Goal: Information Seeking & Learning: Learn about a topic

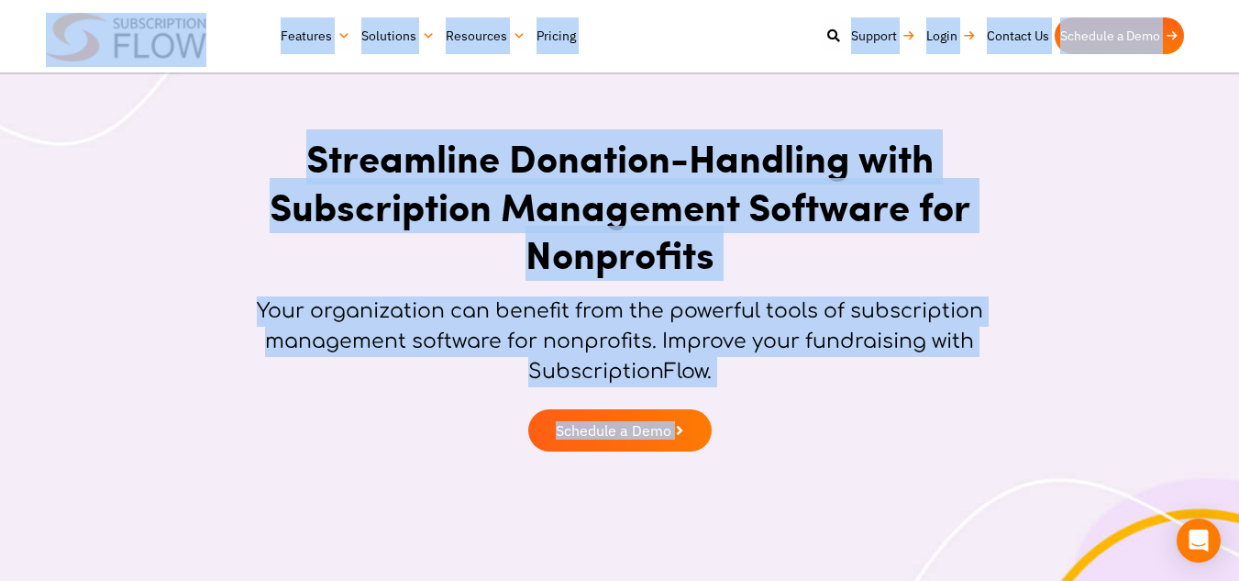
click at [472, 274] on h1 "Streamline Donation-Handling with Subscription Management Software for Nonprofi…" at bounding box center [619, 205] width 761 height 145
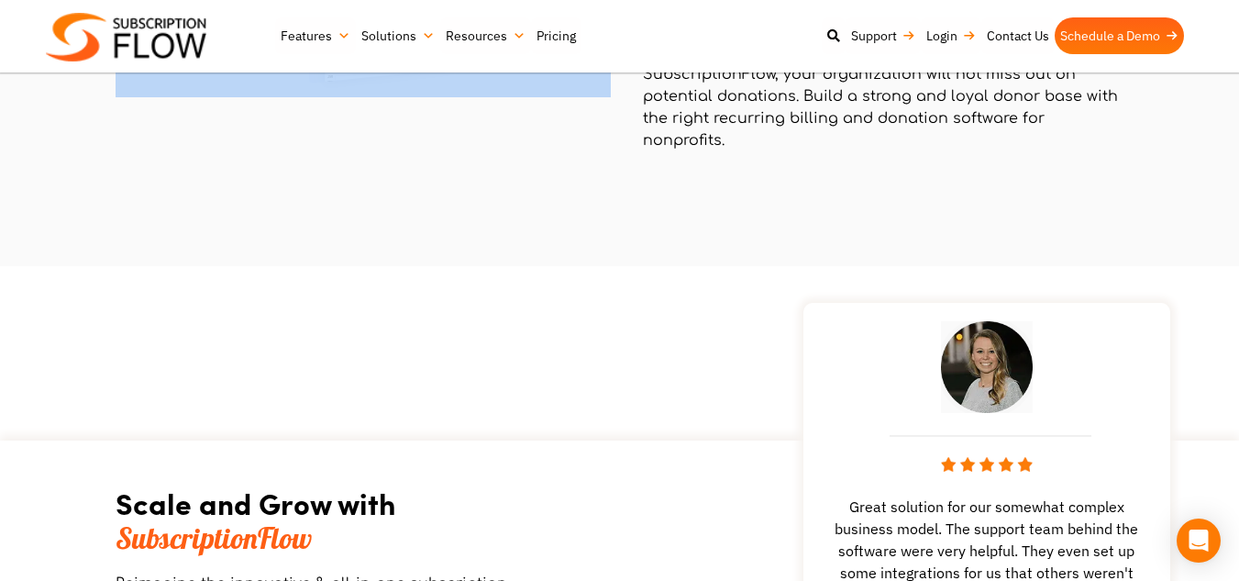
scroll to position [3033, 0]
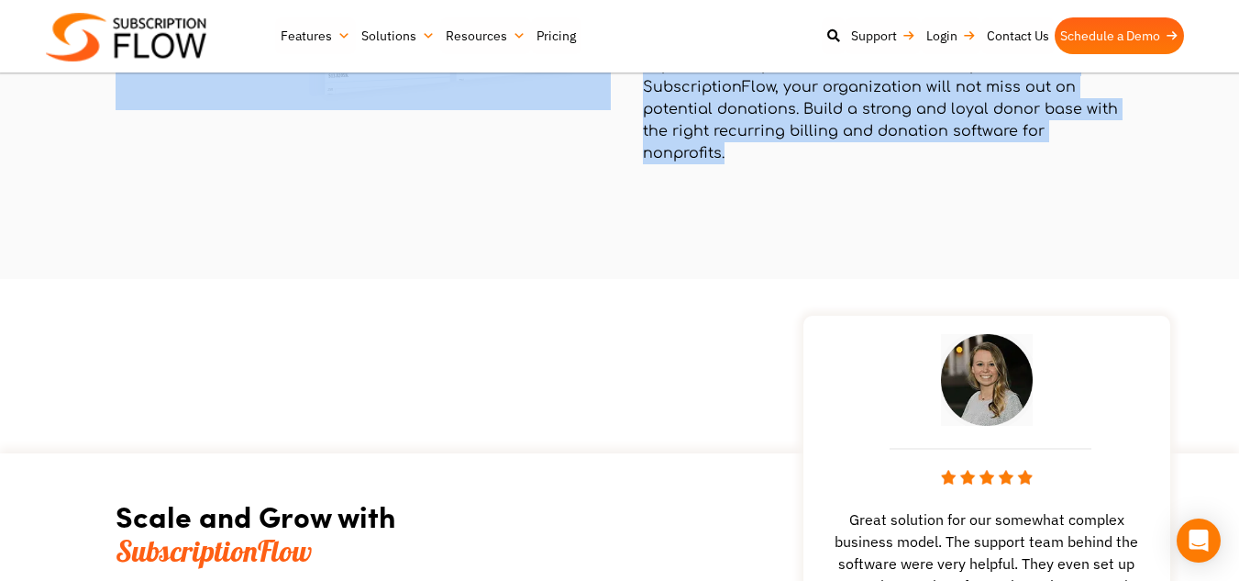
drag, startPoint x: 308, startPoint y: 153, endPoint x: 772, endPoint y: 253, distance: 474.8
copy div "Streamline Donation-Handling with Subscription Management Software for Nonprofi…"
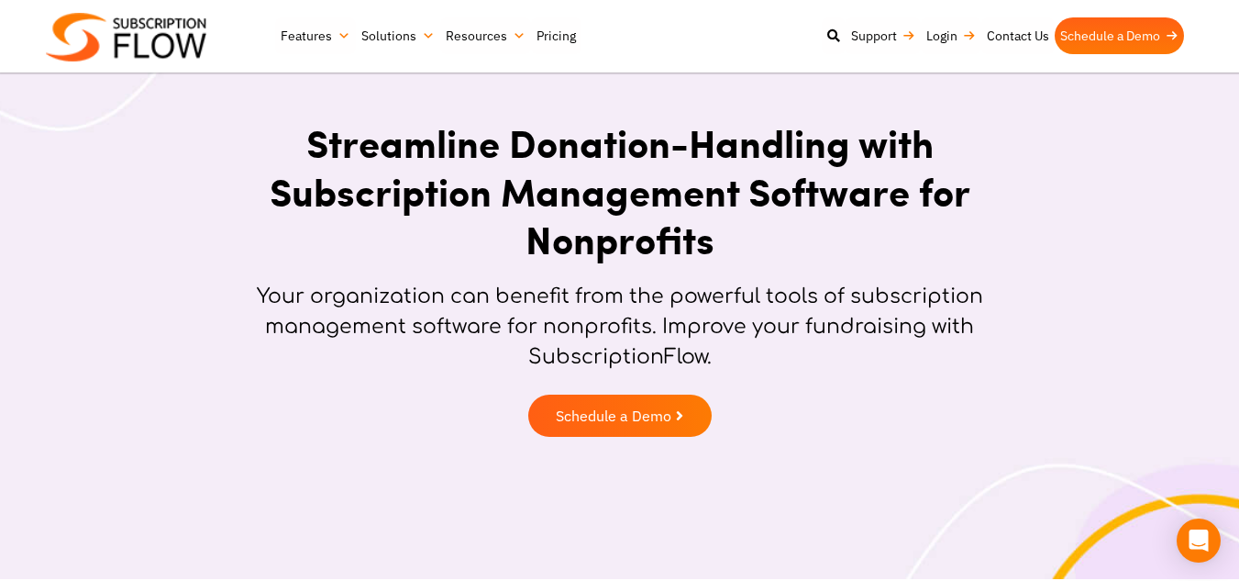
scroll to position [0, 0]
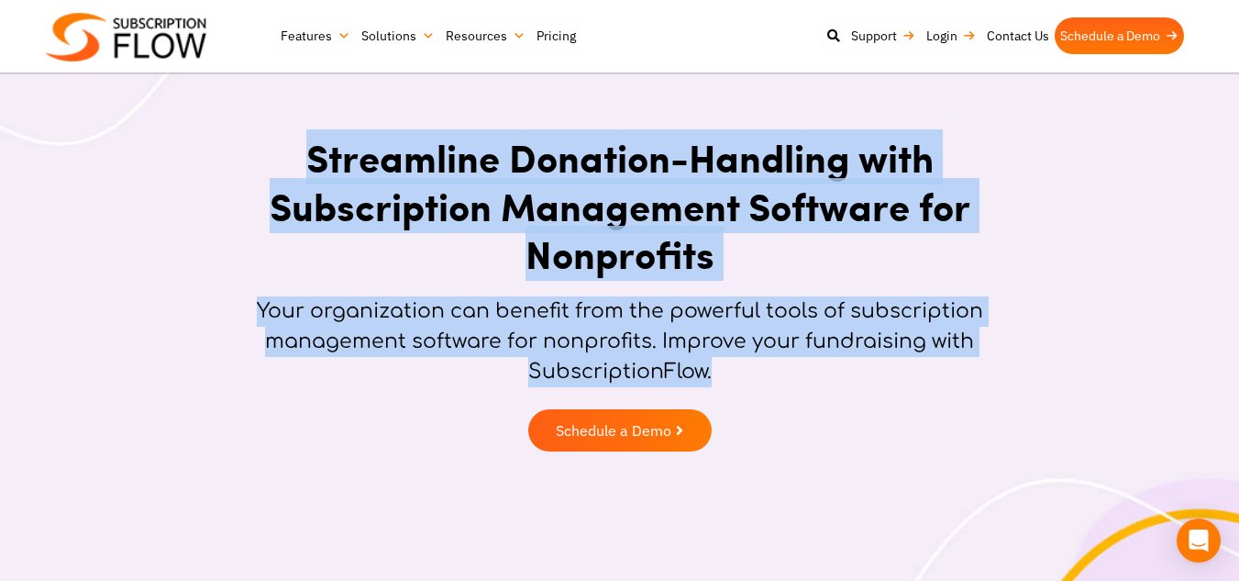
drag, startPoint x: 734, startPoint y: 375, endPoint x: 303, endPoint y: 137, distance: 492.7
click at [303, 137] on div "Streamline Donation-Handling with Subscription Management Software for Nonprofi…" at bounding box center [620, 297] width 780 height 346
copy div "Streamline Donation-Handling with Subscription Management Software for Nonprofi…"
click at [745, 337] on p "Your organization can benefit from the powerful tools of subscription managemen…" at bounding box center [619, 341] width 761 height 91
drag, startPoint x: 721, startPoint y: 423, endPoint x: 290, endPoint y: 170, distance: 500.0
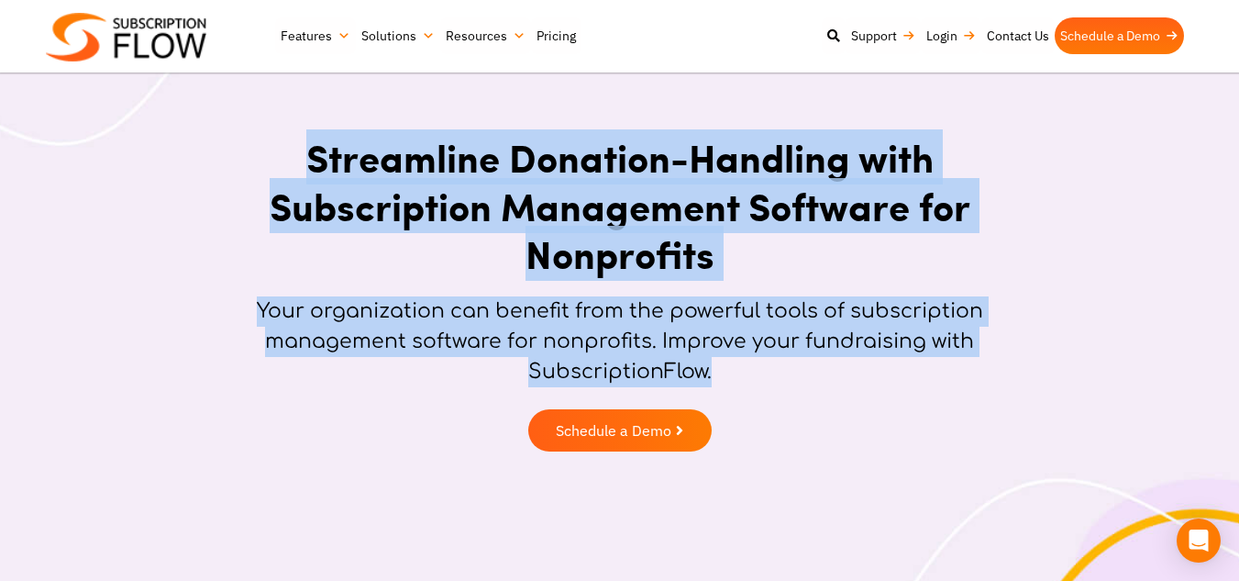
click at [290, 170] on div "Streamline Donation-Handling with Subscription Management Software for Nonprofi…" at bounding box center [620, 297] width 780 height 346
copy div "Streamline Donation-Handling with Subscription Management Software for Nonprofi…"
click at [429, 305] on p "Your organization can benefit from the powerful tools of subscription managemen…" at bounding box center [619, 341] width 761 height 91
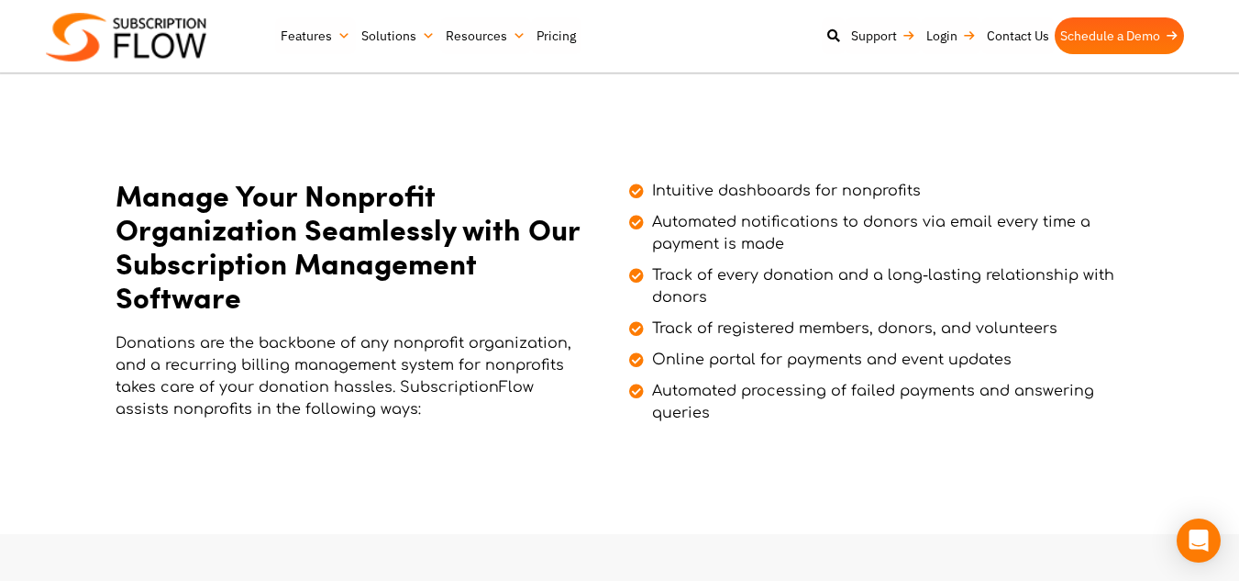
scroll to position [534, 0]
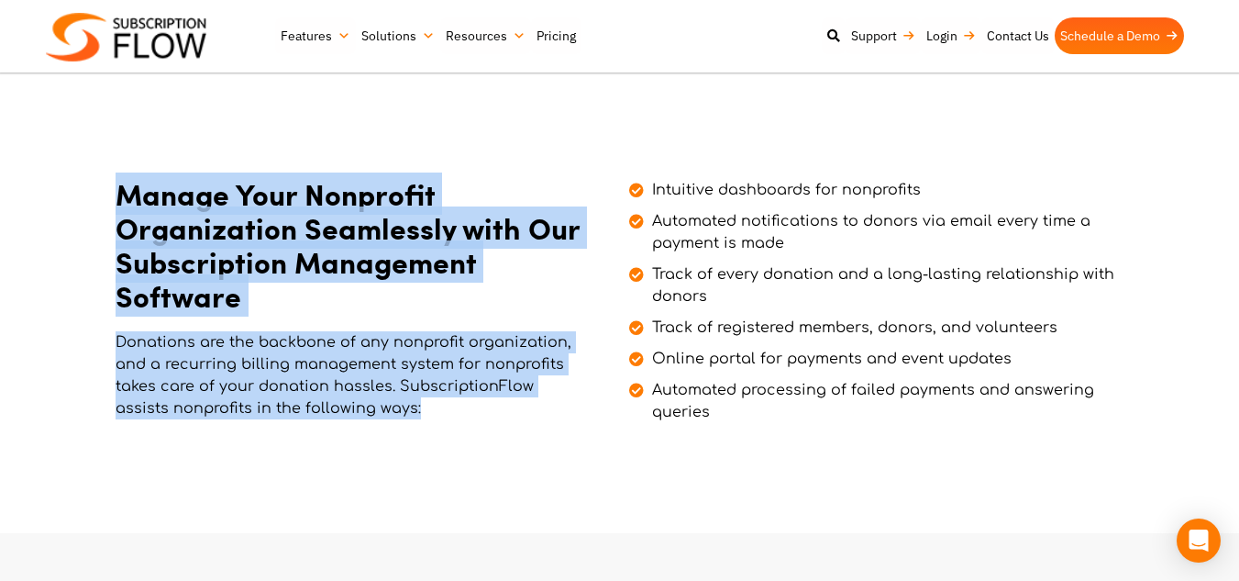
drag, startPoint x: 365, startPoint y: 408, endPoint x: 108, endPoint y: 205, distance: 327.2
click at [108, 205] on div "Manage Your Nonprofit Organization Seamlessly with Our Subscription Management …" at bounding box center [620, 297] width 1101 height 272
copy div "Manage Your Nonprofit Organization Seamlessly with Our Subscription Management …"
click at [460, 410] on p "Donations are the backbone of any nonprofit organization, and a recurring billi…" at bounding box center [350, 375] width 468 height 88
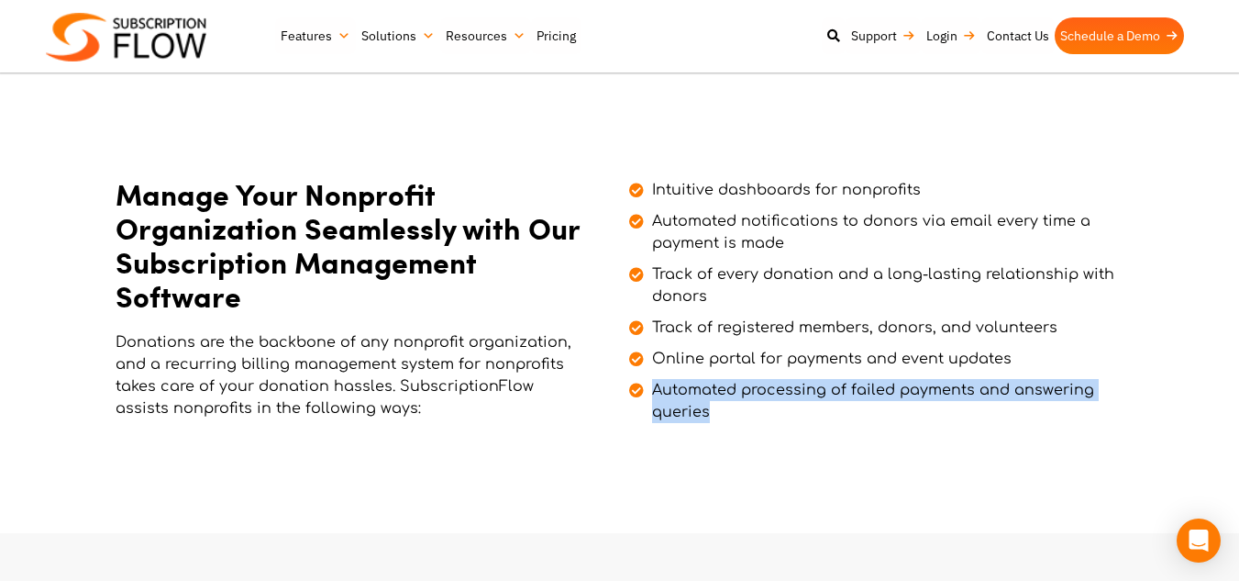
drag, startPoint x: 726, startPoint y: 420, endPoint x: 648, endPoint y: 383, distance: 87.4
click at [648, 383] on span "Automated processing of failed payments and answering queries" at bounding box center [882, 401] width 468 height 44
copy span "Automated processing of failed payments and answering queries"
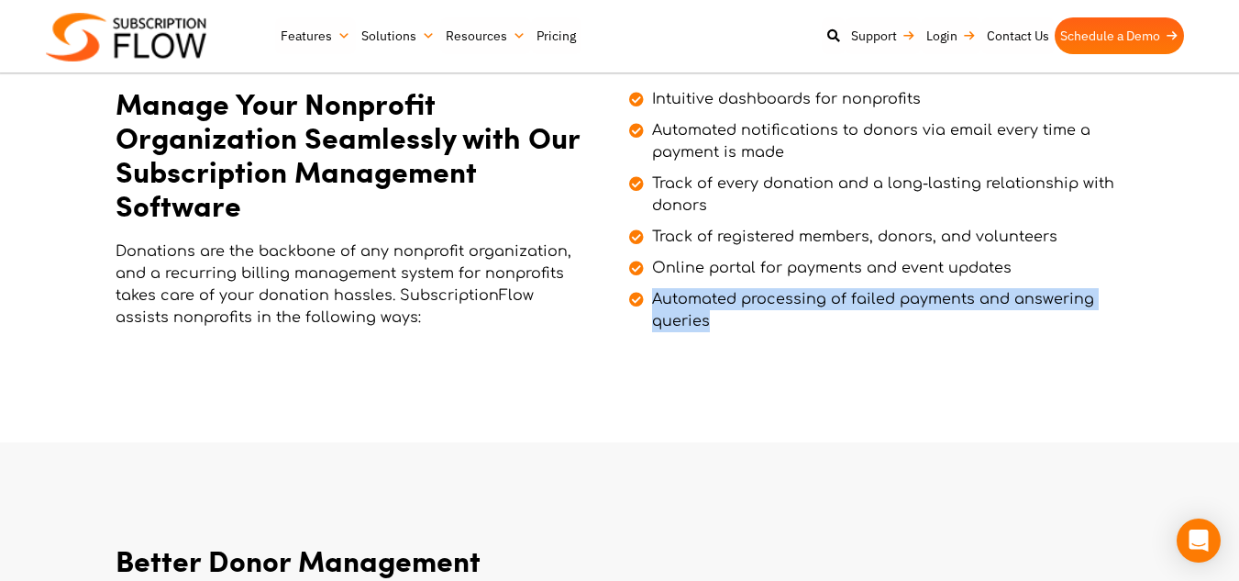
scroll to position [611, 0]
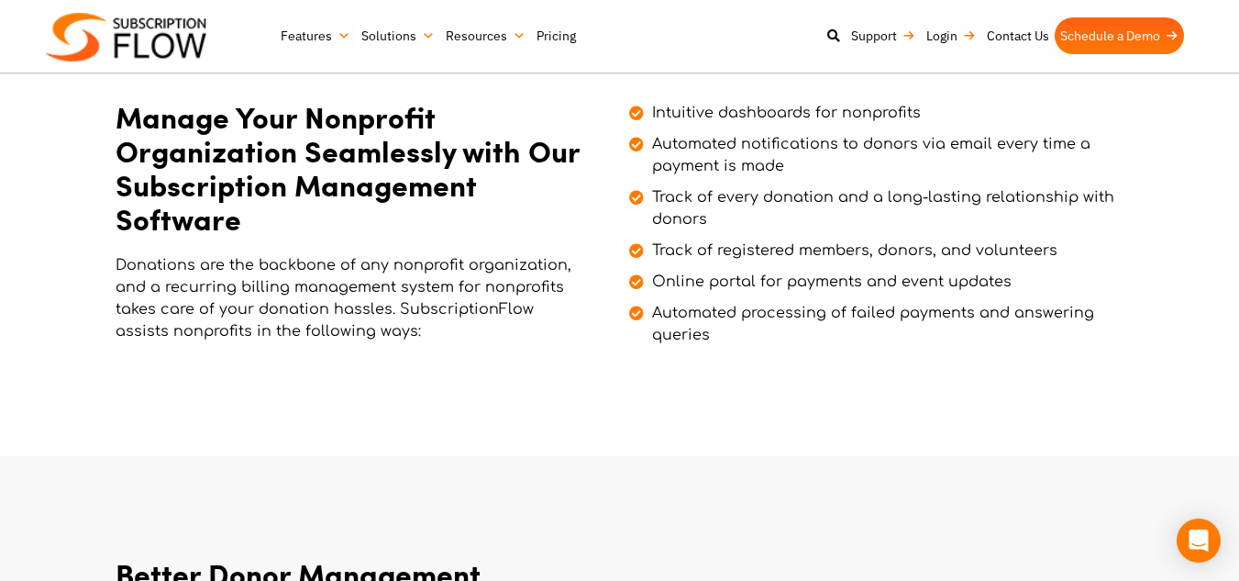
click at [773, 283] on span "Online portal for payments and event updates" at bounding box center [830, 282] width 364 height 22
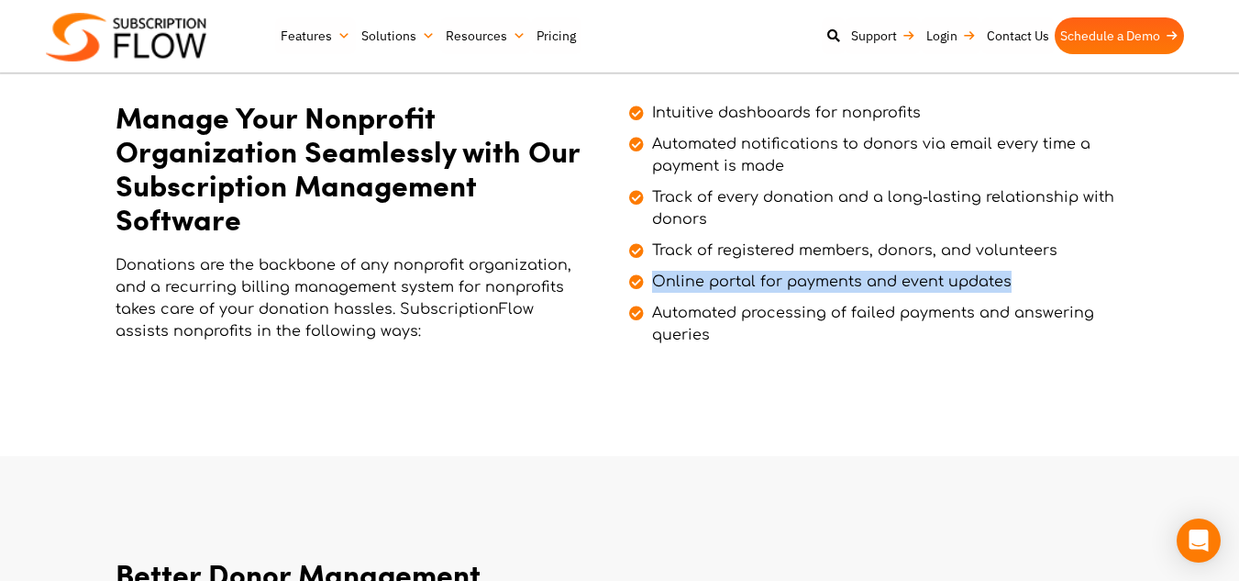
click at [773, 283] on span "Online portal for payments and event updates" at bounding box center [830, 282] width 364 height 22
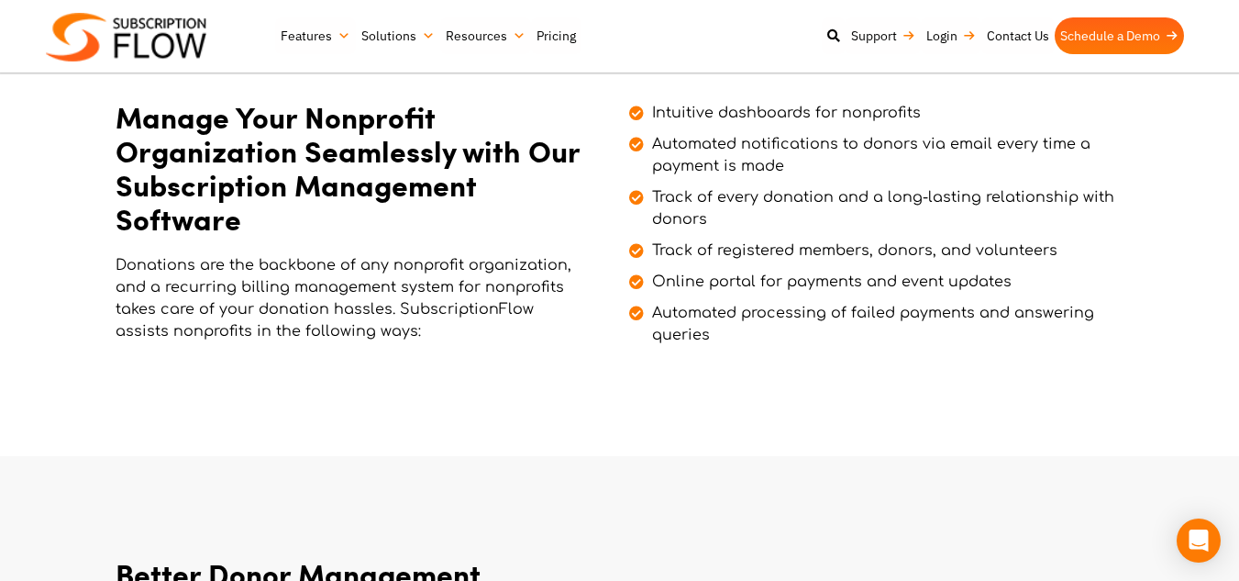
click at [781, 246] on span "Track of registered members, donors, and volunteers" at bounding box center [853, 250] width 410 height 22
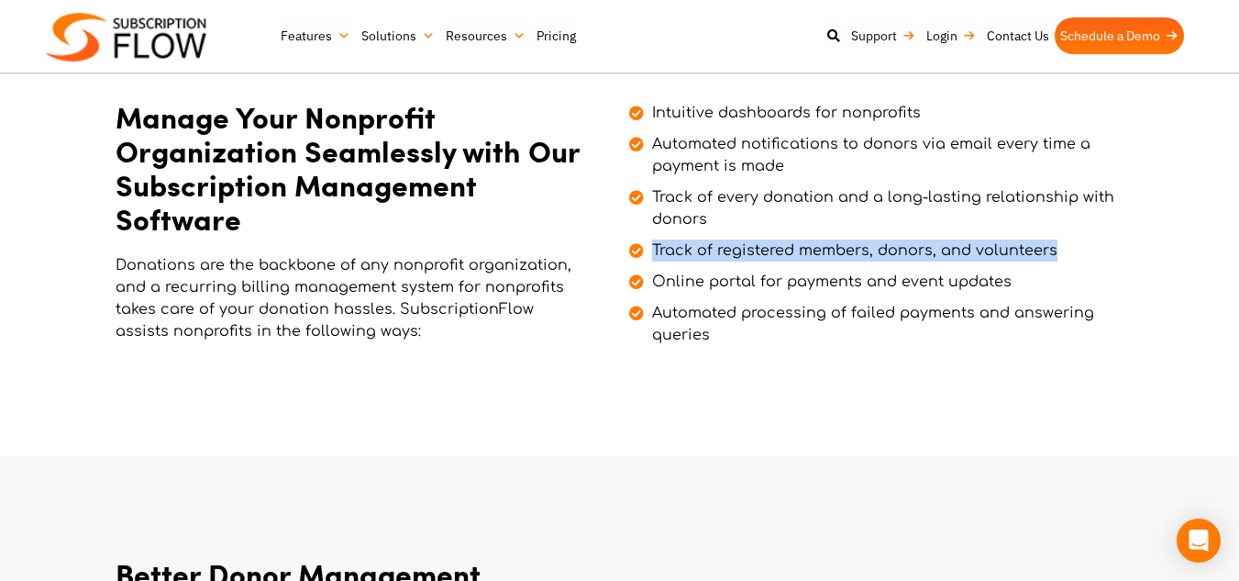
click at [781, 246] on span "Track of registered members, donors, and volunteers" at bounding box center [853, 250] width 410 height 22
copy ul "Track of registered members, donors, and volunteers"
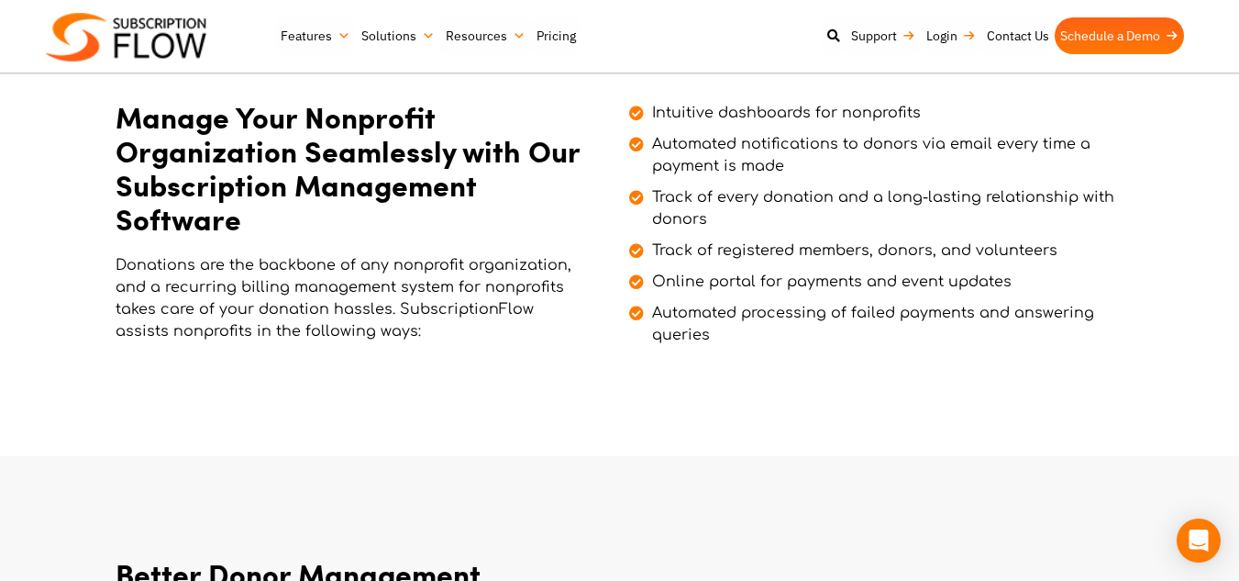
click at [660, 415] on section "Manage Your Nonprofit Organization Seamlessly with Our Subscription Management …" at bounding box center [619, 219] width 1239 height 473
click at [693, 212] on span "Track of every donation and a long-lasting relationship with donors" at bounding box center [882, 208] width 468 height 44
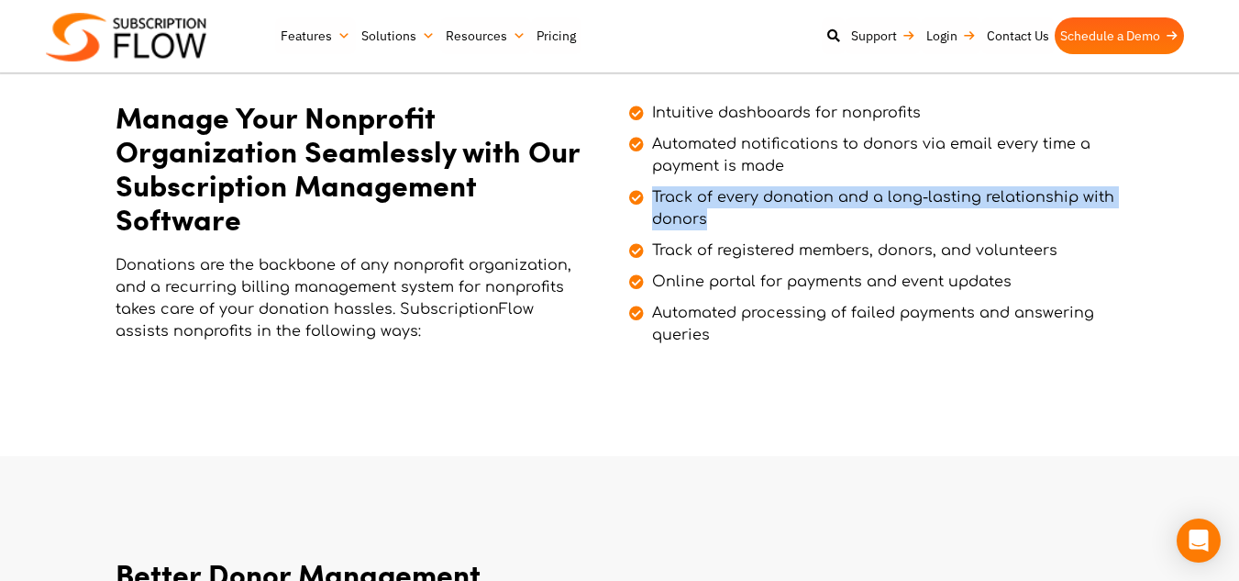
click at [693, 212] on span "Track of every donation and a long-lasting relationship with donors" at bounding box center [882, 208] width 468 height 44
copy ul "Track of every donation and a long-lasting relationship with donors"
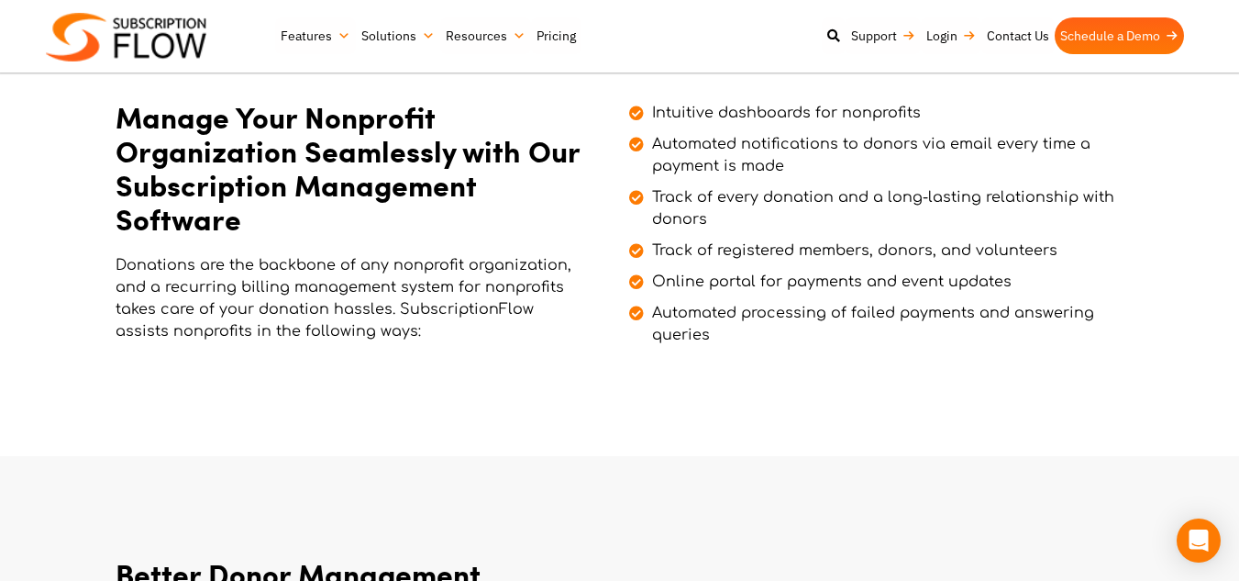
click at [729, 294] on li "Automated processing of failed payments and answering queries" at bounding box center [872, 319] width 486 height 53
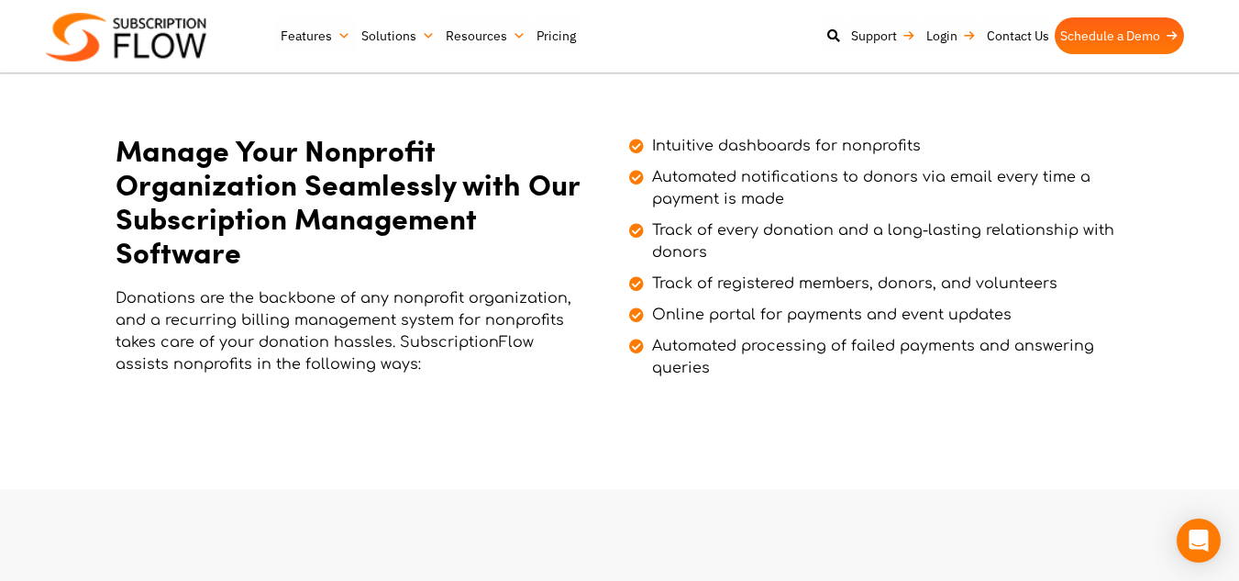
scroll to position [575, 0]
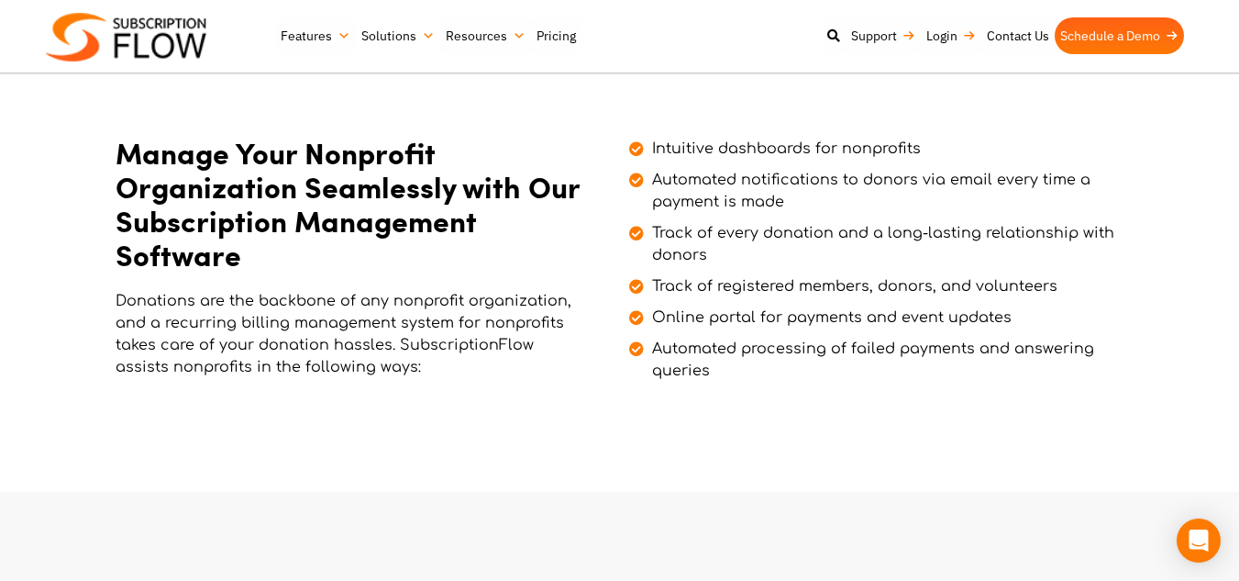
click at [704, 183] on span "Automated notifications to donors via email every time a payment is made" at bounding box center [882, 191] width 468 height 44
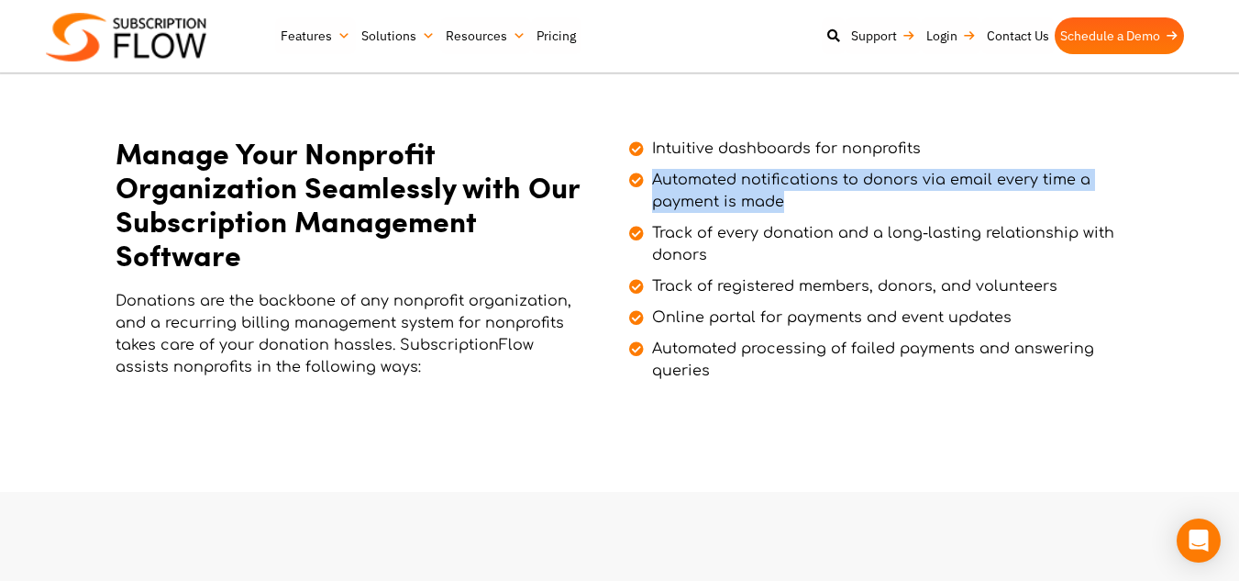
click at [704, 183] on span "Automated notifications to donors via email every time a payment is made" at bounding box center [882, 191] width 468 height 44
copy ul "Automated notifications to donors via email every time a payment is made"
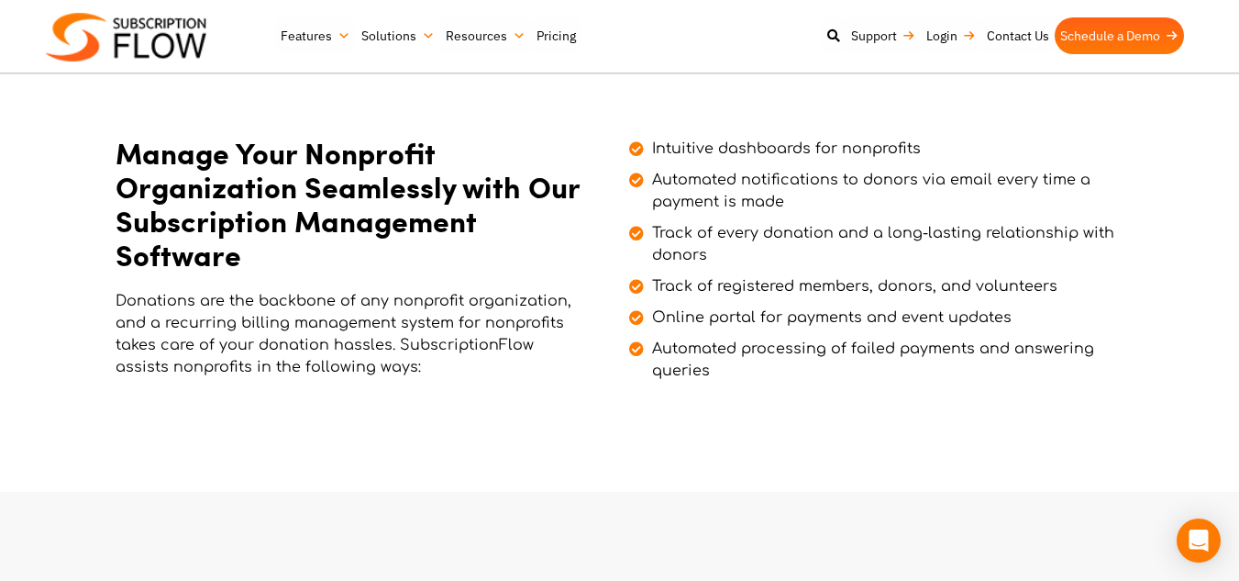
drag, startPoint x: 754, startPoint y: 135, endPoint x: 751, endPoint y: 151, distance: 16.7
click at [751, 151] on li "Intuitive dashboards for nonprofits" at bounding box center [872, 143] width 486 height 31
click at [751, 151] on span "Intuitive dashboards for nonprofits" at bounding box center [784, 149] width 273 height 22
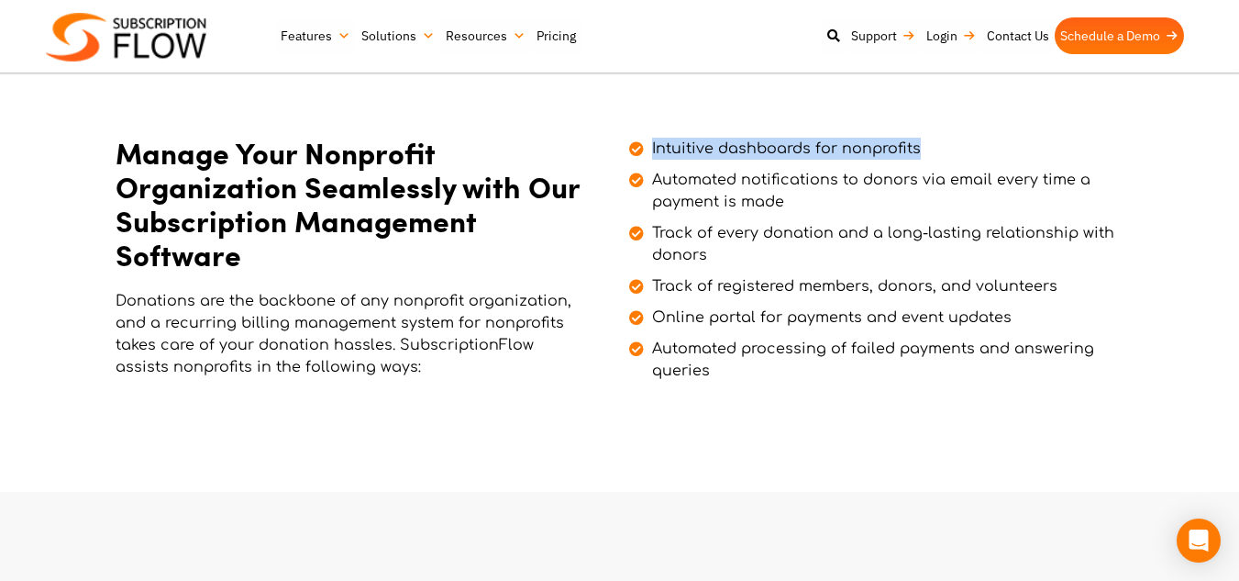
click at [751, 151] on span "Intuitive dashboards for nonprofits" at bounding box center [784, 149] width 273 height 22
copy ul "Intuitive dashboards for nonprofits"
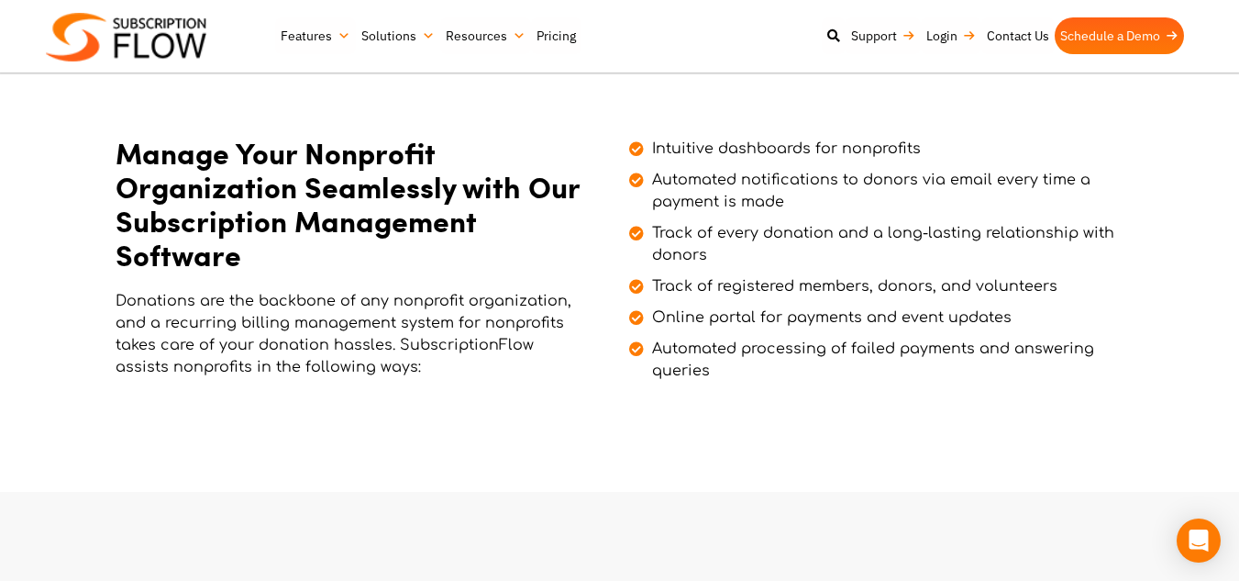
click at [704, 342] on span "Automated processing of failed payments and answering queries" at bounding box center [882, 360] width 468 height 44
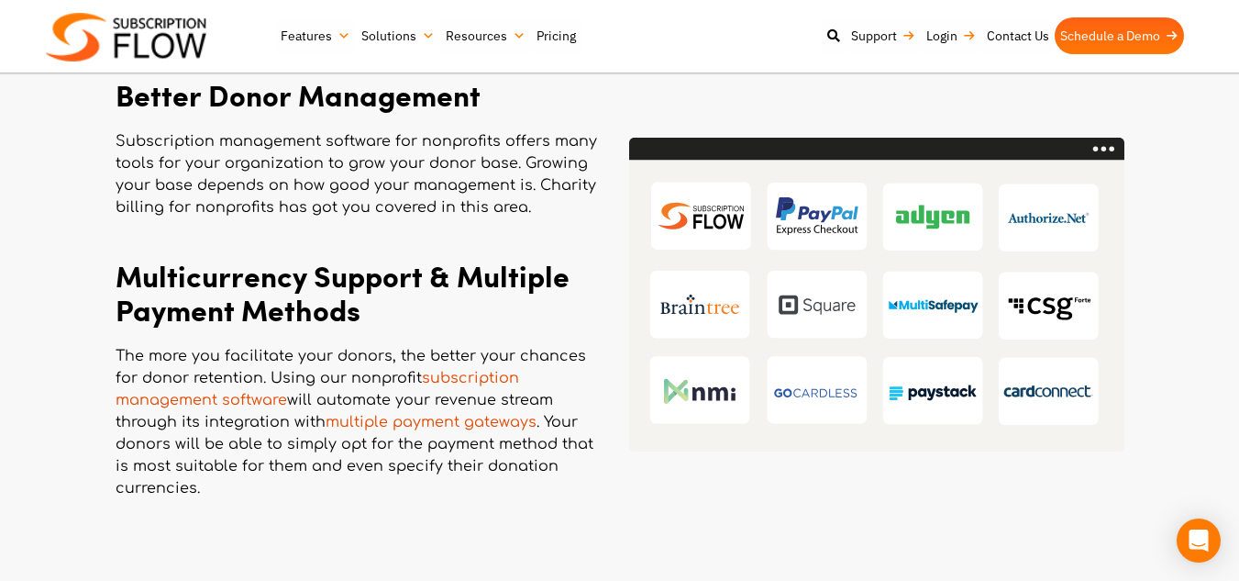
scroll to position [1099, 0]
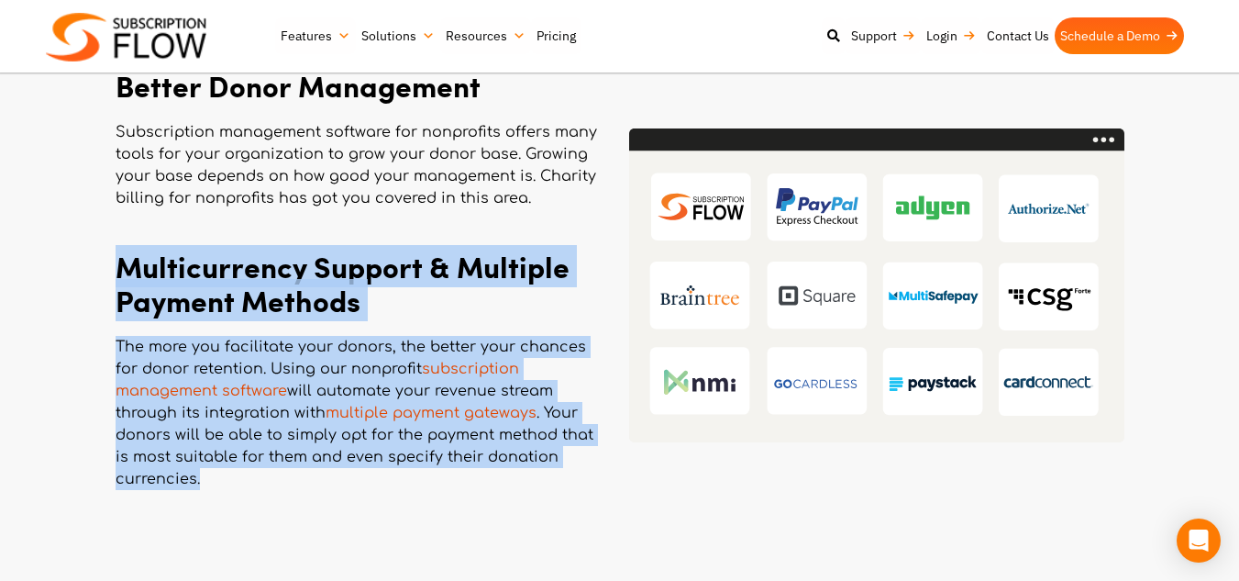
drag, startPoint x: 239, startPoint y: 476, endPoint x: 119, endPoint y: 272, distance: 237.2
click at [119, 272] on div "Better Donor Management Subscription management software for nonprofits offers …" at bounding box center [368, 286] width 505 height 434
copy div "Multicurrency Support & Multiple Payment Methods The more you facilitate your d…"
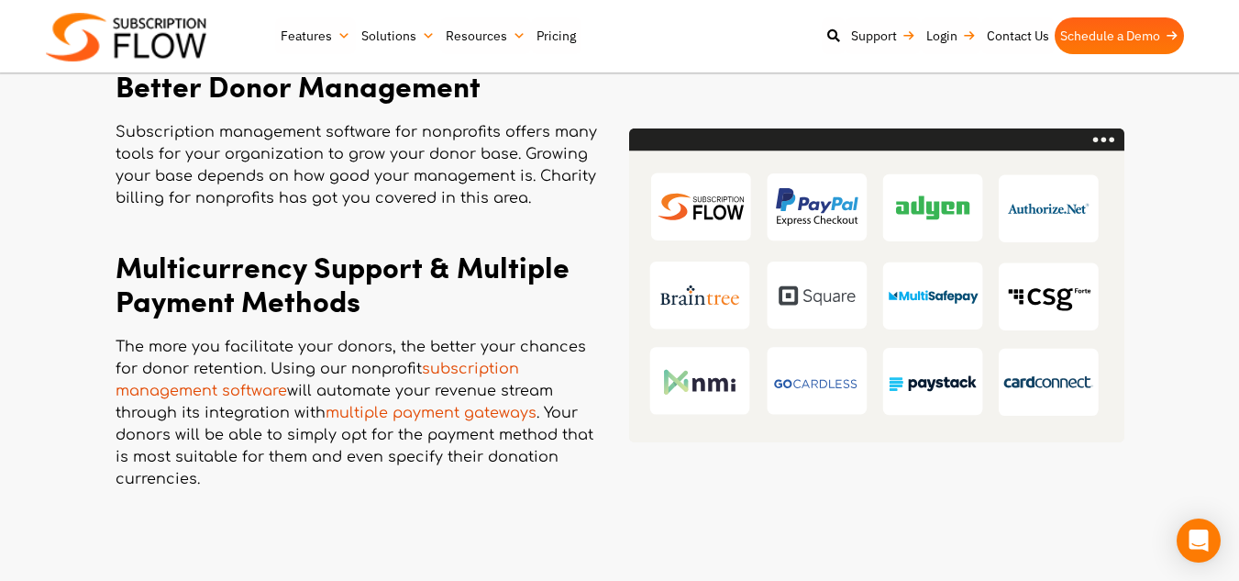
click at [401, 210] on div "Subscription management software for nonprofits offers many tools for your orga…" at bounding box center [357, 171] width 482 height 101
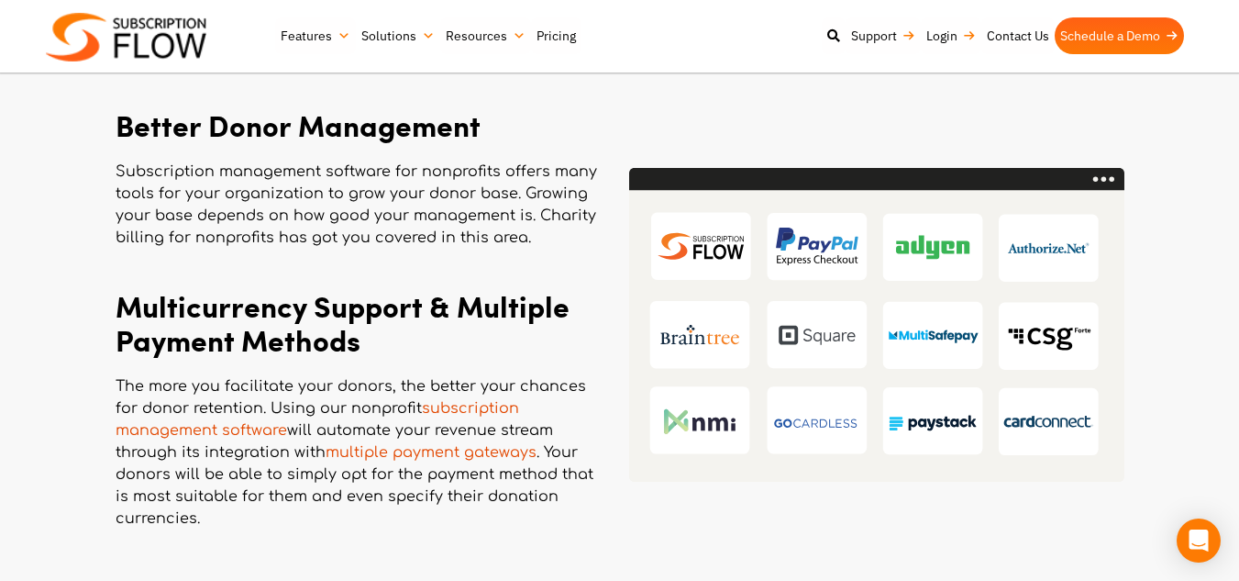
scroll to position [1059, 0]
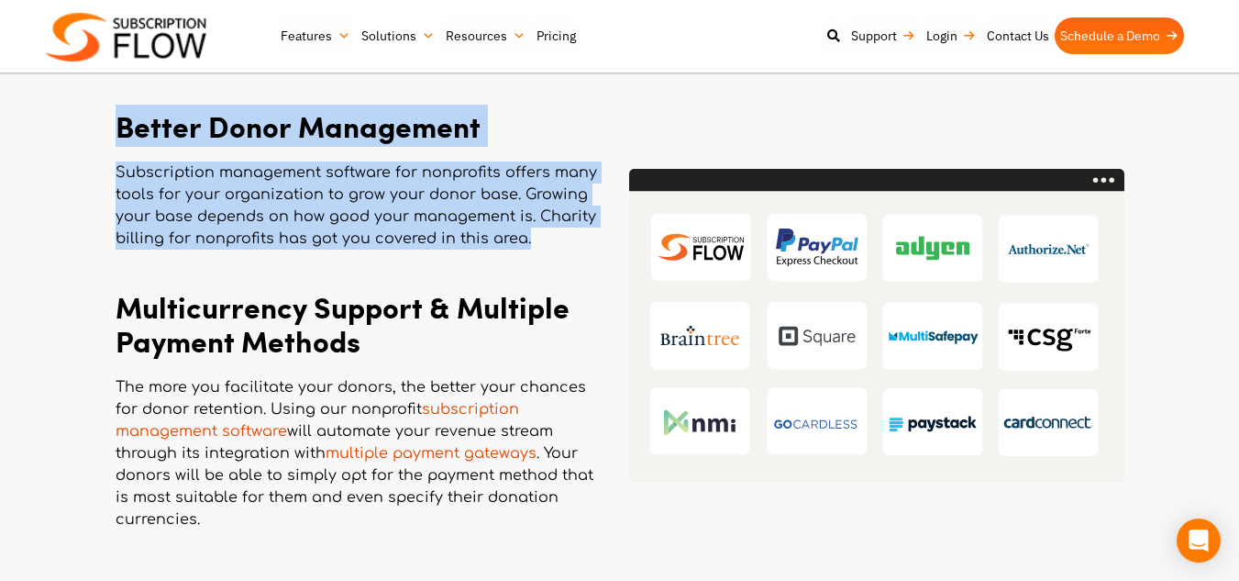
drag, startPoint x: 532, startPoint y: 235, endPoint x: 119, endPoint y: 134, distance: 424.9
click at [119, 134] on div "Better Donor Management Subscription management software for nonprofits offers …" at bounding box center [368, 326] width 505 height 434
click at [312, 223] on p "Subscription management software for nonprofits offers many tools for your orga…" at bounding box center [357, 205] width 482 height 88
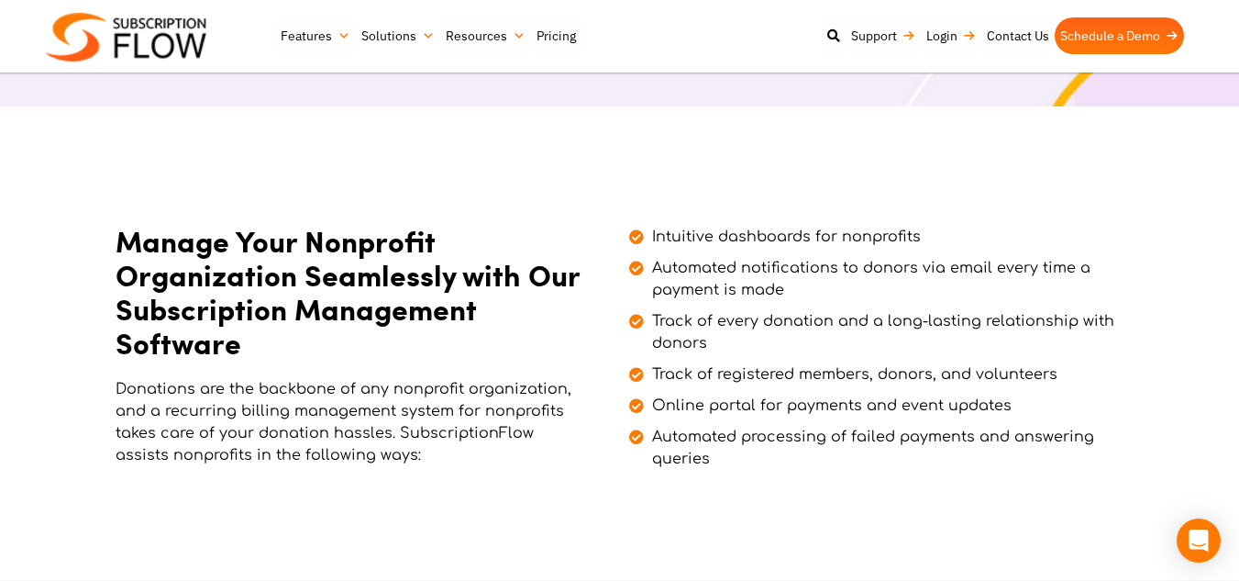
scroll to position [488, 0]
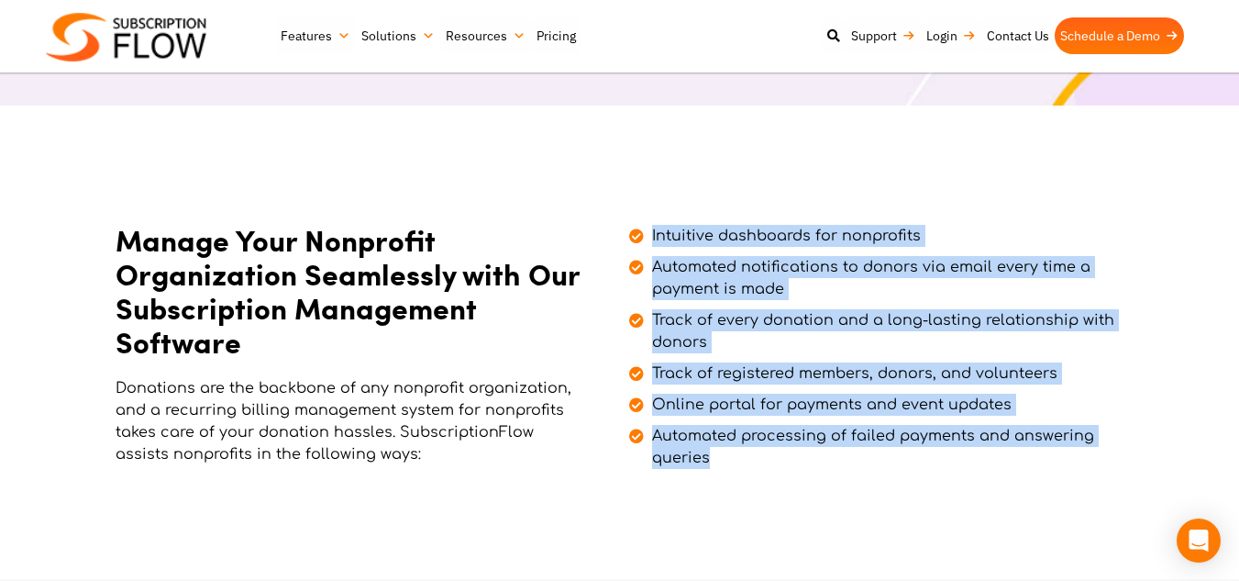
drag, startPoint x: 733, startPoint y: 465, endPoint x: 651, endPoint y: 233, distance: 246.0
click at [651, 233] on ul "Intuitive dashboards for nonprofits Automated notifications to donors via email…" at bounding box center [872, 342] width 486 height 253
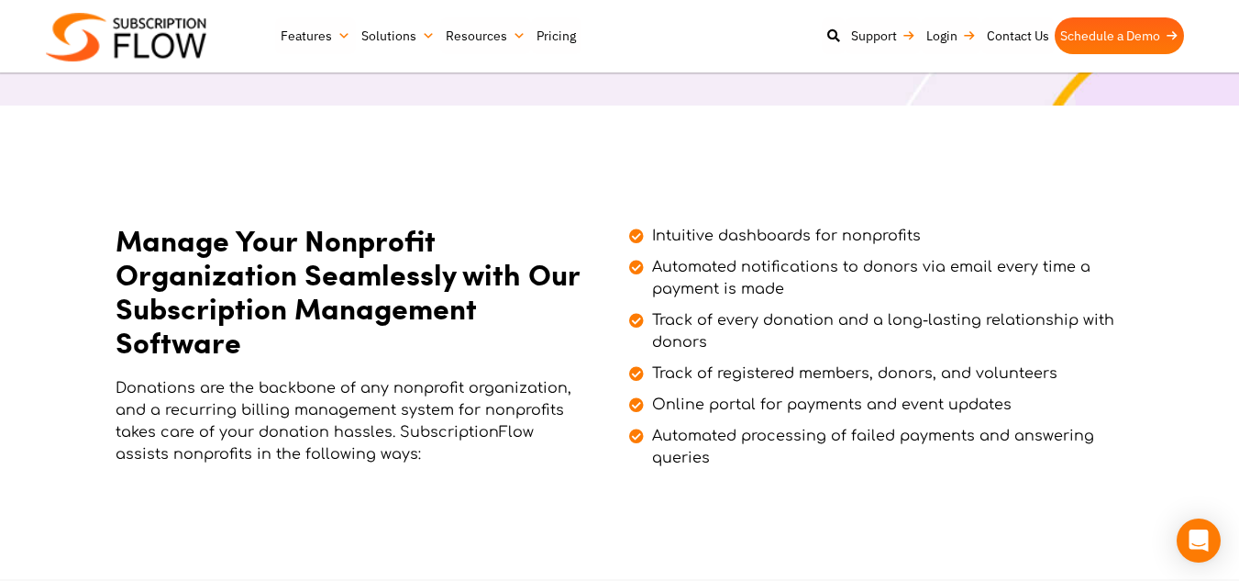
click at [534, 238] on h2 "Manage Your Nonprofit Organization Seamlessly with Our Subscription Management …" at bounding box center [350, 290] width 468 height 135
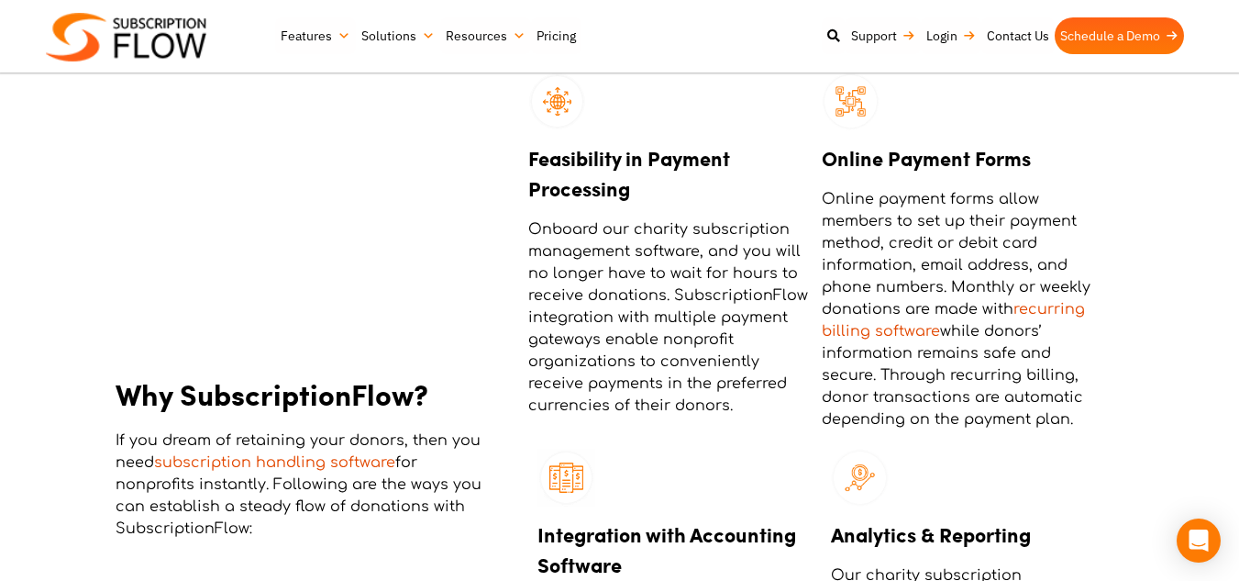
scroll to position [1741, 0]
drag, startPoint x: 109, startPoint y: 380, endPoint x: 281, endPoint y: 535, distance: 231.2
click at [281, 535] on div "Why SubscriptionFlow? If you dream of retaining your donors, then you need subs…" at bounding box center [620, 453] width 1101 height 782
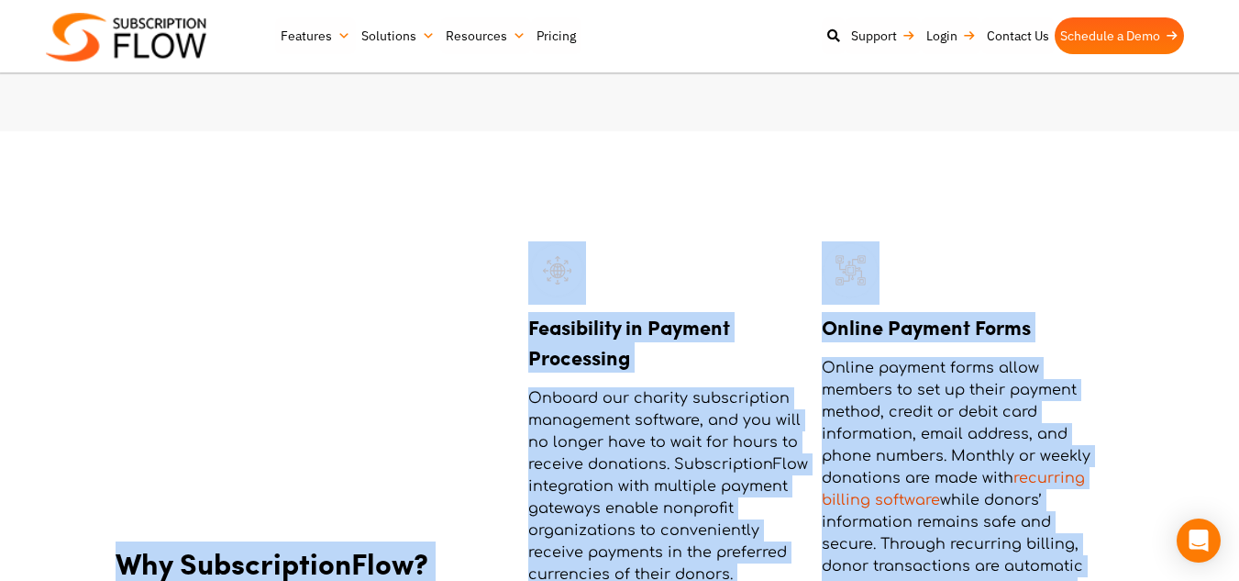
scroll to position [1566, 0]
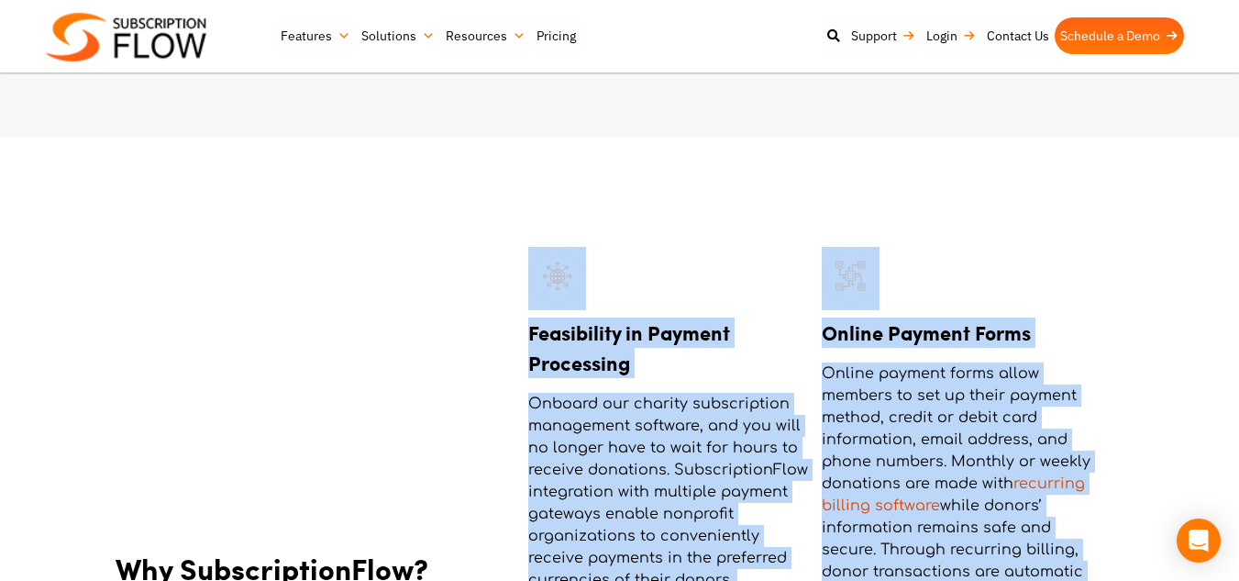
drag, startPoint x: 1092, startPoint y: 421, endPoint x: 528, endPoint y: 288, distance: 578.7
click at [715, 205] on section "Why SubscriptionFlow? If you dream of retaining your donors, then you need subs…" at bounding box center [619, 583] width 1239 height 893
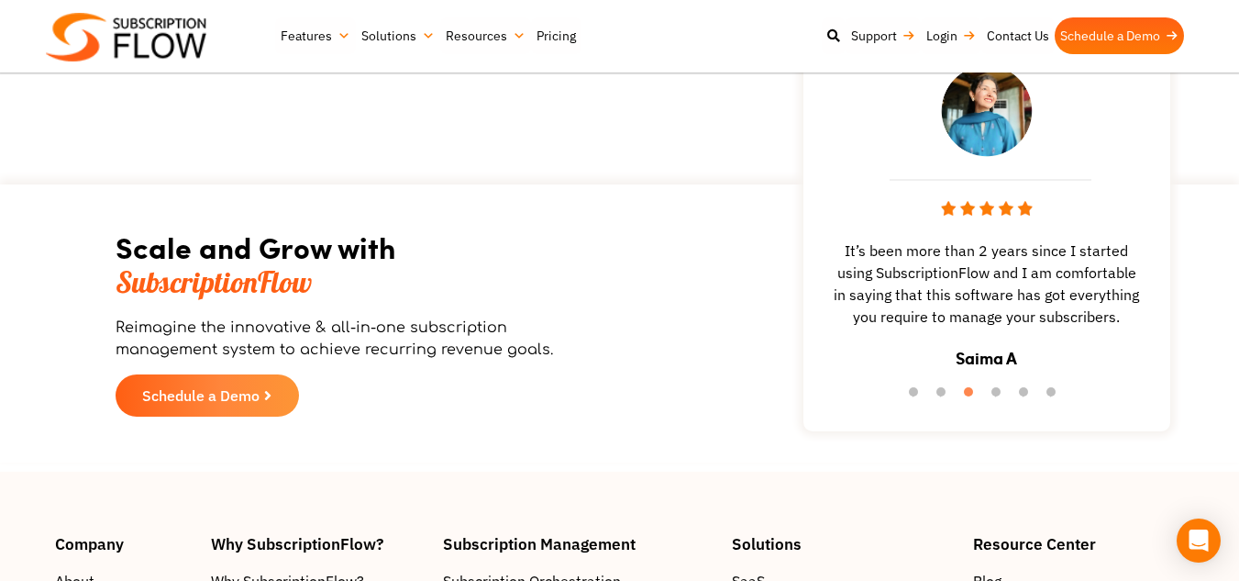
scroll to position [3057, 0]
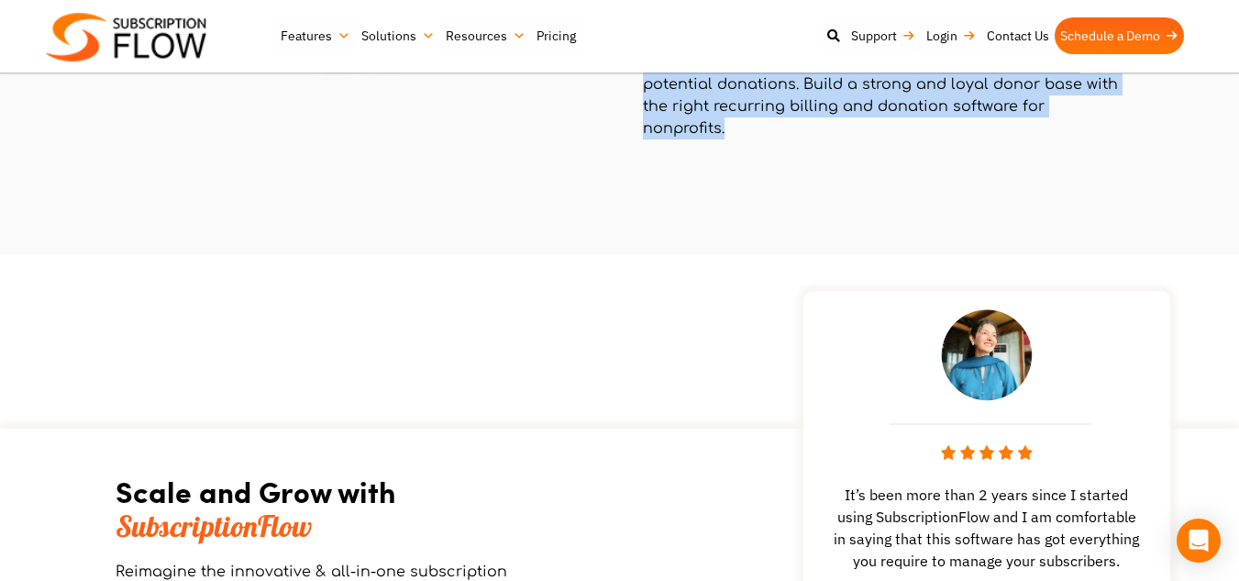
drag, startPoint x: 636, startPoint y: 195, endPoint x: 786, endPoint y: 152, distance: 156.5
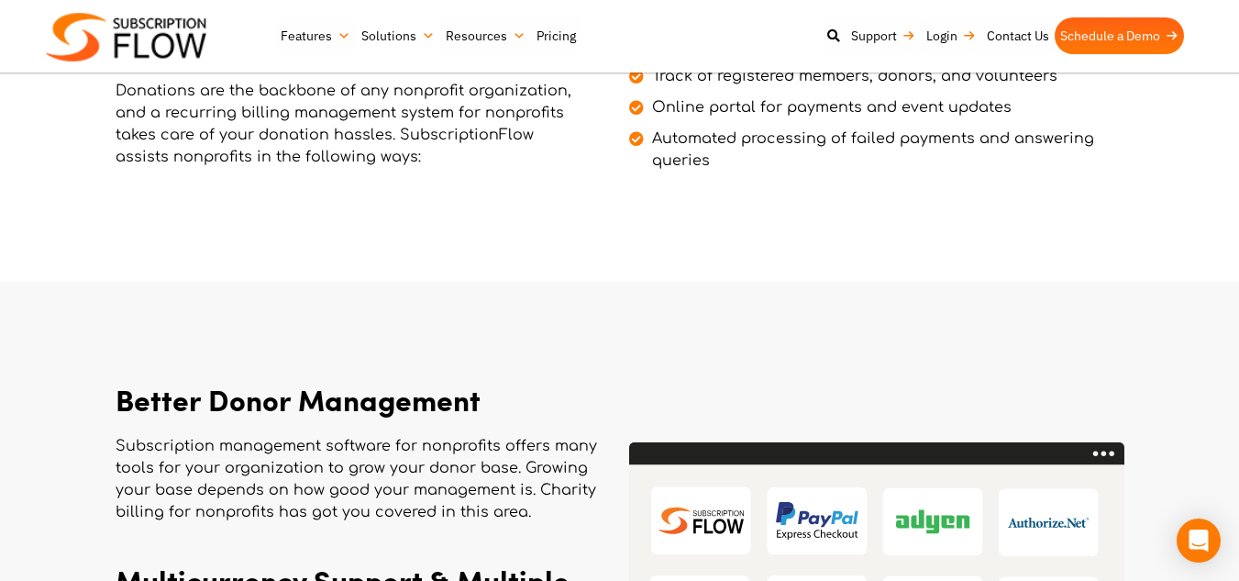
scroll to position [784, 0]
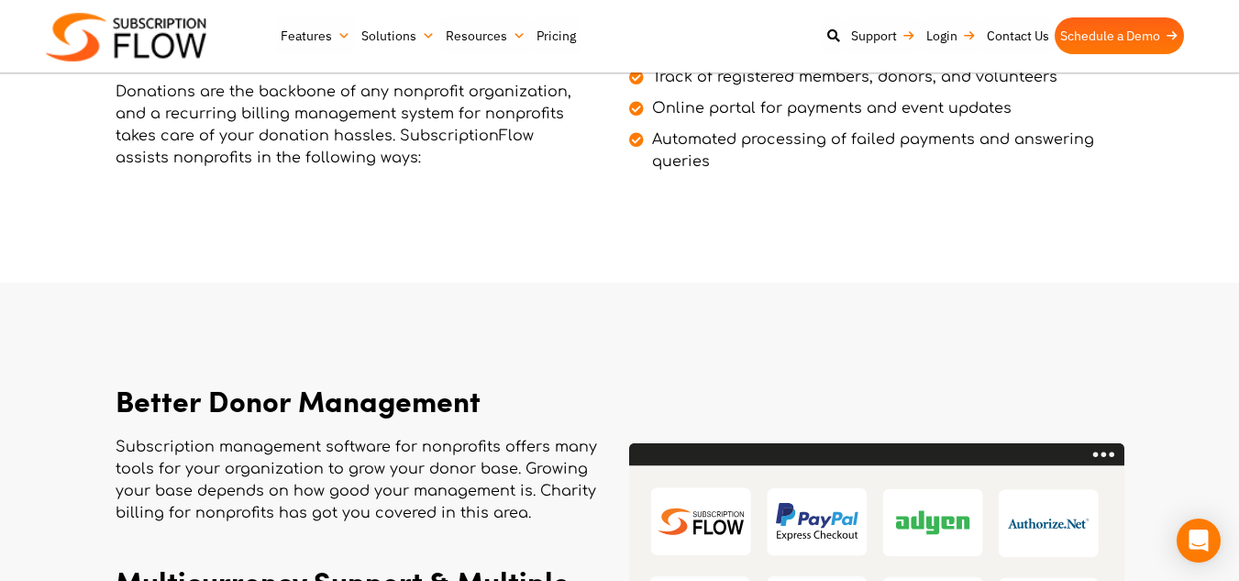
click at [644, 227] on section "Manage Your Nonprofit Organization Seamlessly with Our Subscription Management …" at bounding box center [619, 45] width 1239 height 473
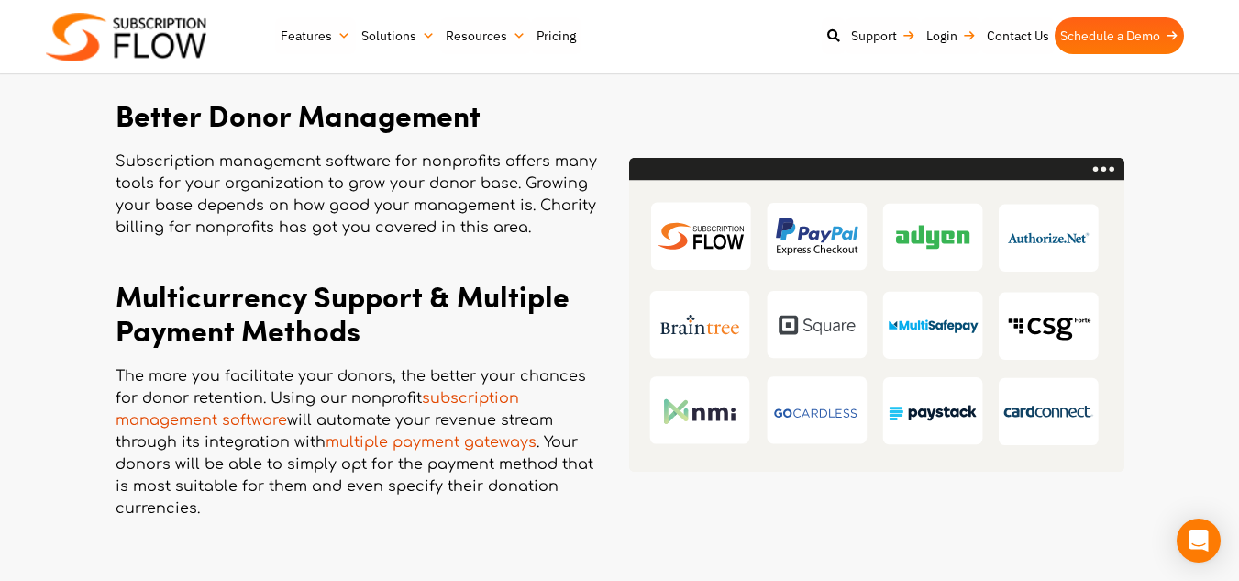
scroll to position [1066, 0]
